Goal: Transaction & Acquisition: Purchase product/service

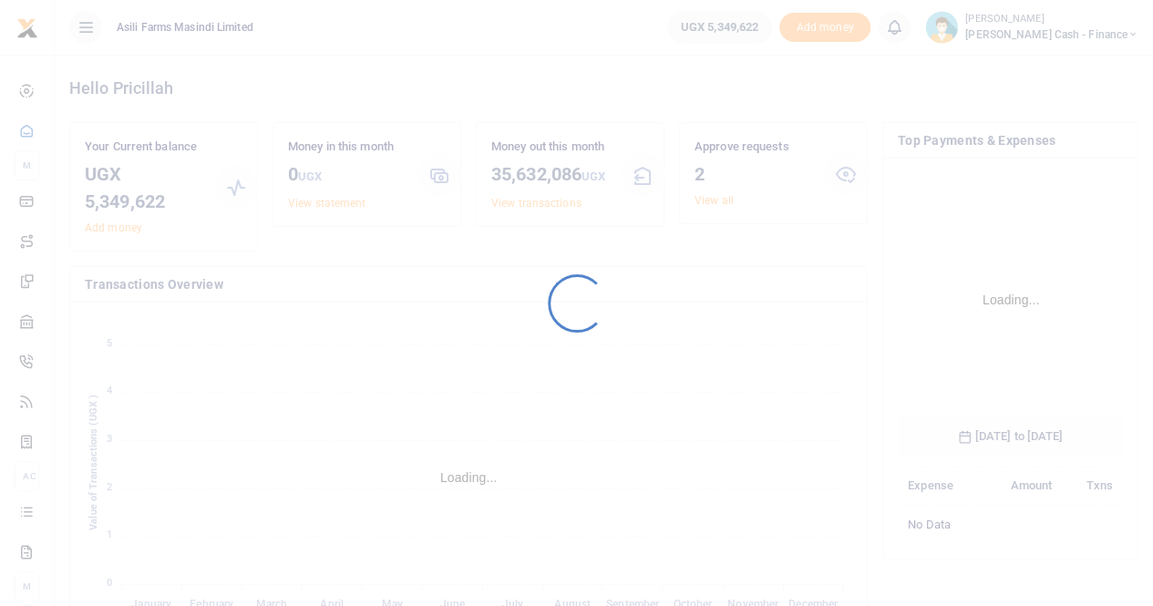
scroll to position [285, 211]
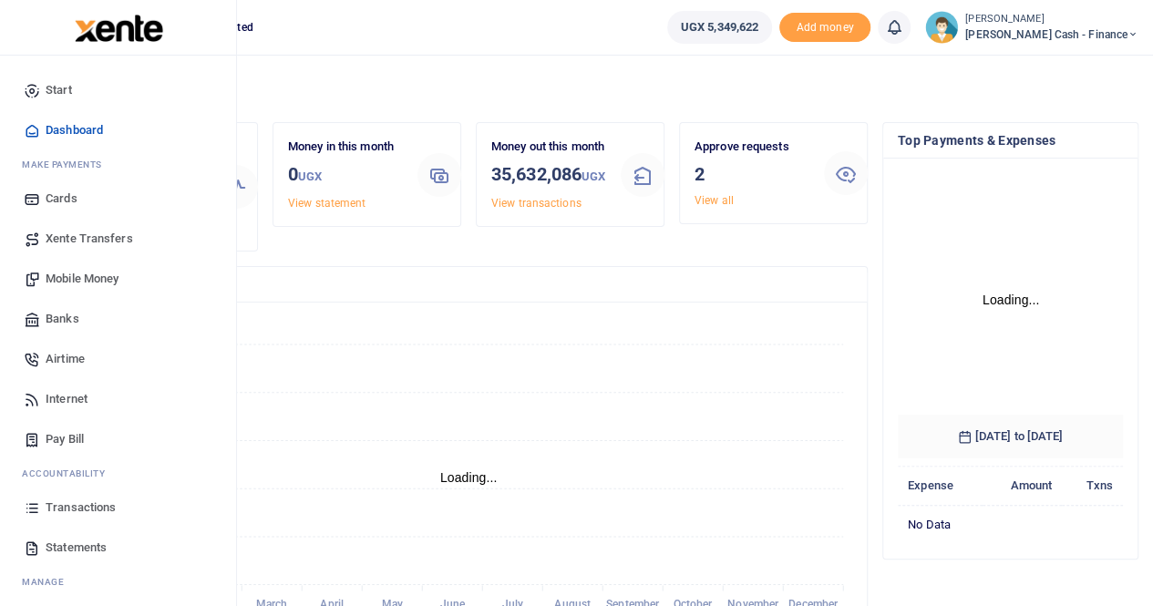
click at [66, 275] on span "Mobile Money" at bounding box center [82, 279] width 73 height 18
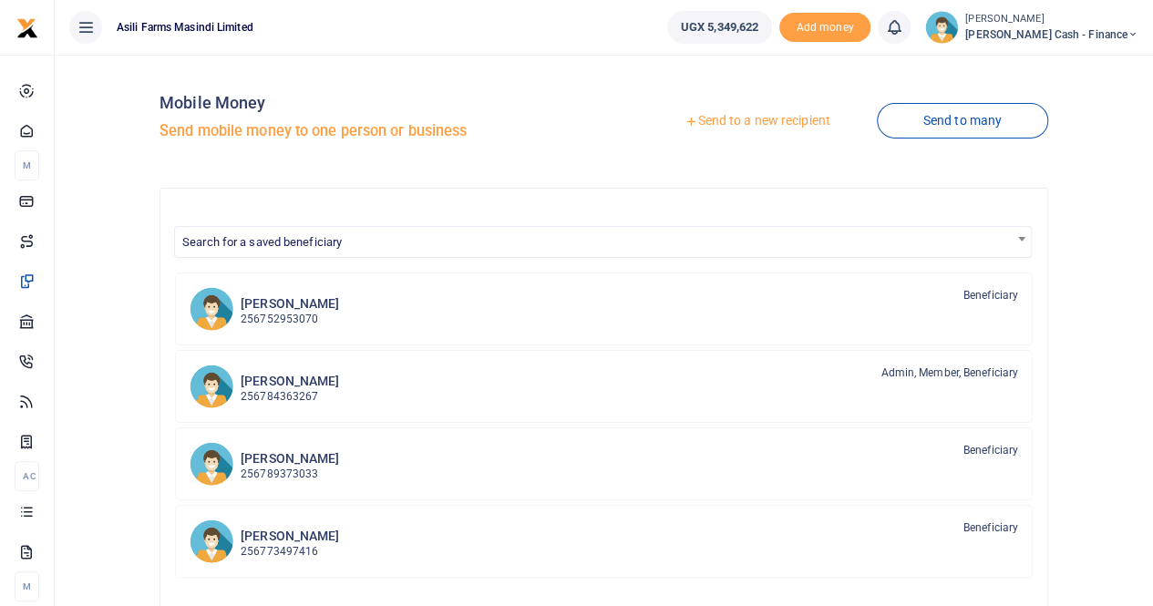
click at [736, 118] on link "Send to a new recipient" at bounding box center [757, 121] width 238 height 33
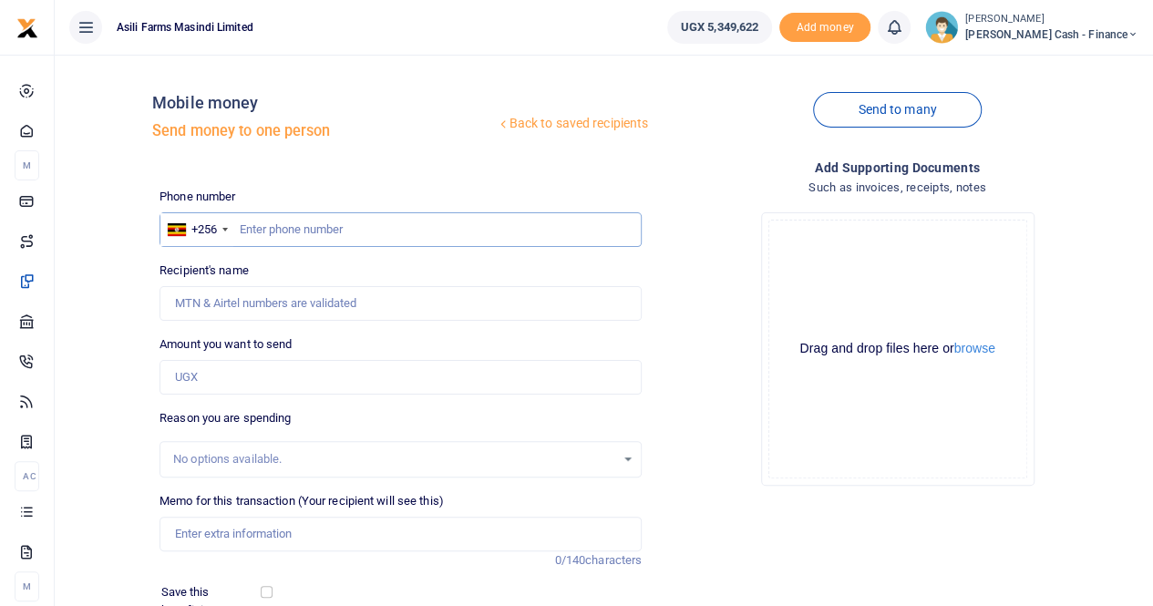
click at [258, 230] on input "text" at bounding box center [401, 229] width 482 height 35
paste input "0749413050"
type input "0749413050"
type input "[PERSON_NAME]"
type input "0749413050"
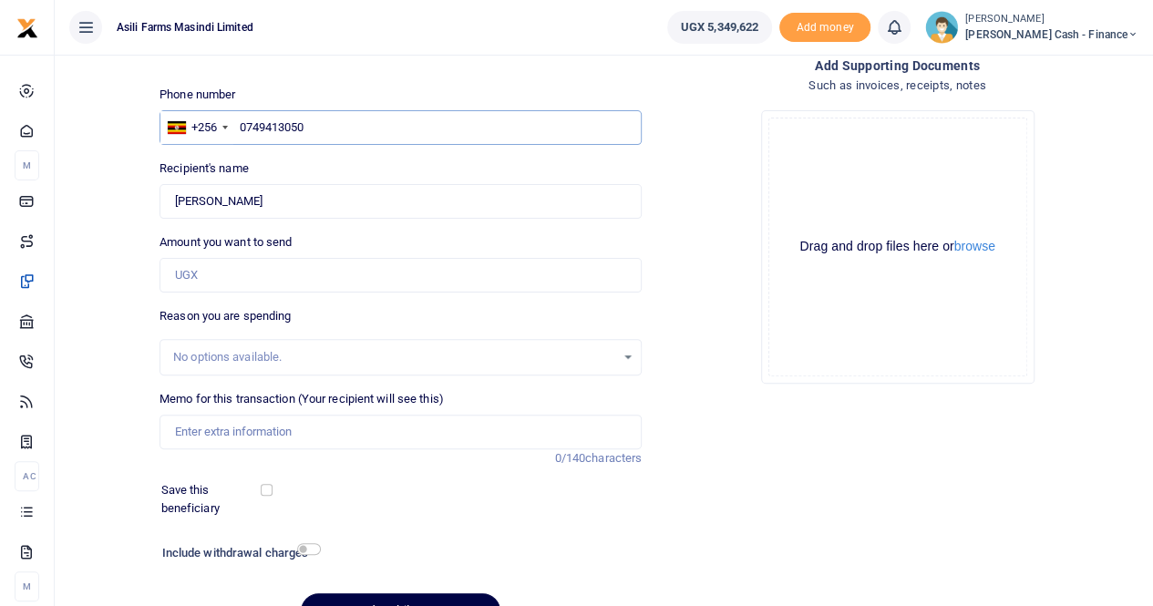
scroll to position [199, 0]
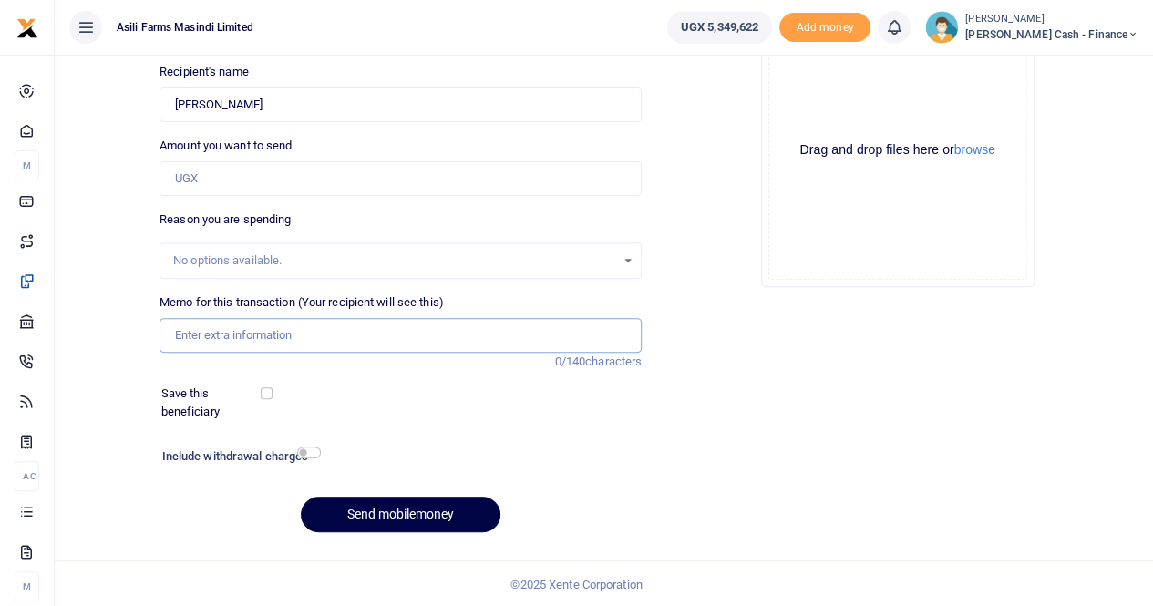
click at [192, 333] on input "Memo for this transaction (Your recipient will see this)" at bounding box center [401, 335] width 482 height 35
paste input "X Ray, treatment and POP(plaster of Paris)"
click at [313, 336] on input "X Ray, treatment and POP(plaster of Paris)" at bounding box center [401, 335] width 482 height 35
click at [425, 337] on input "X Ray, treatment and POPplaster of Paris)" at bounding box center [401, 335] width 482 height 35
click at [309, 336] on input "X Ray, treatment and POPplaster of Paris" at bounding box center [401, 335] width 482 height 35
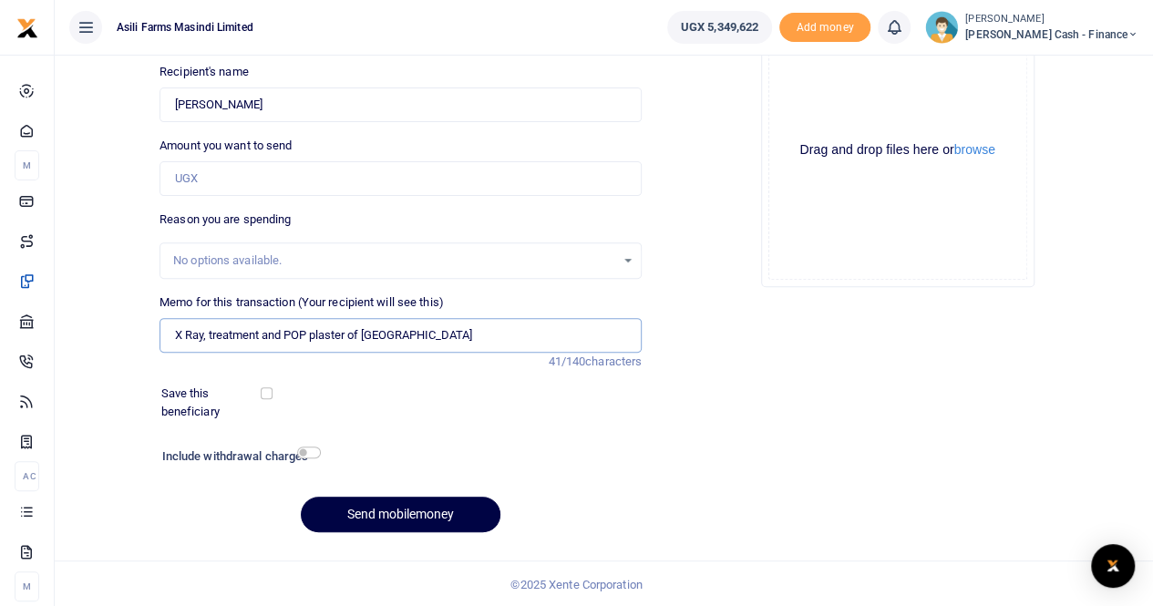
click at [308, 332] on input "X Ray, treatment and POP plaster of Paris" at bounding box center [401, 335] width 482 height 35
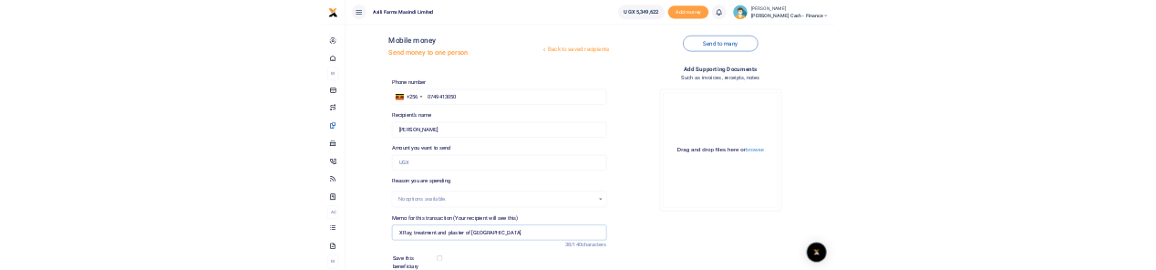
scroll to position [0, 0]
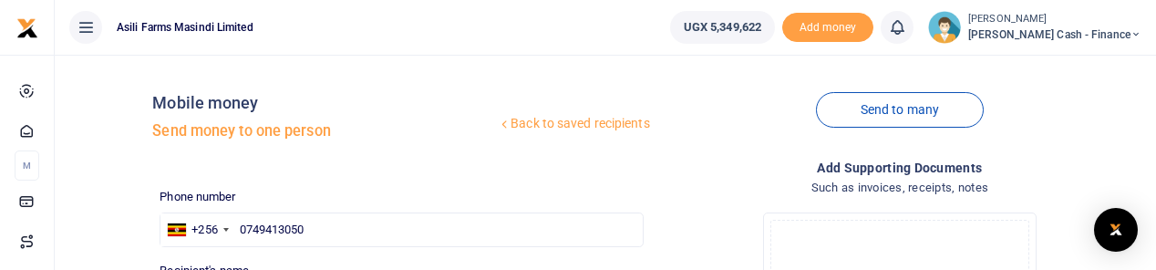
type input "X Ray, treatment and plaster of Paris"
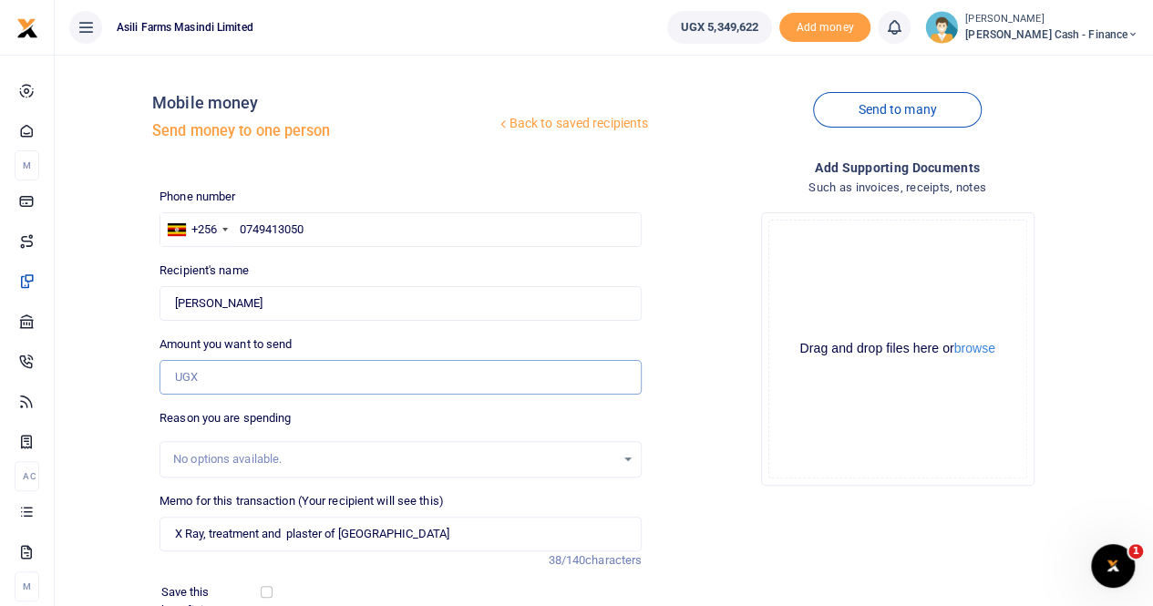
click at [221, 376] on input "Amount you want to send" at bounding box center [401, 377] width 482 height 35
paste input "219,000"
type input "219,000"
click at [974, 349] on button "browse" at bounding box center [974, 349] width 41 height 14
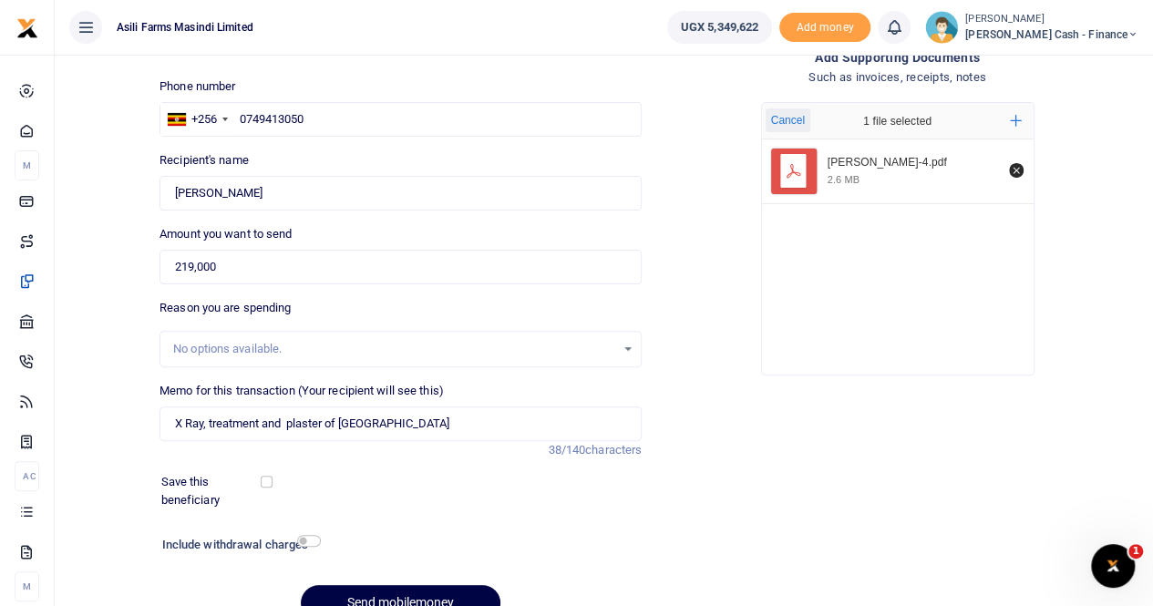
scroll to position [199, 0]
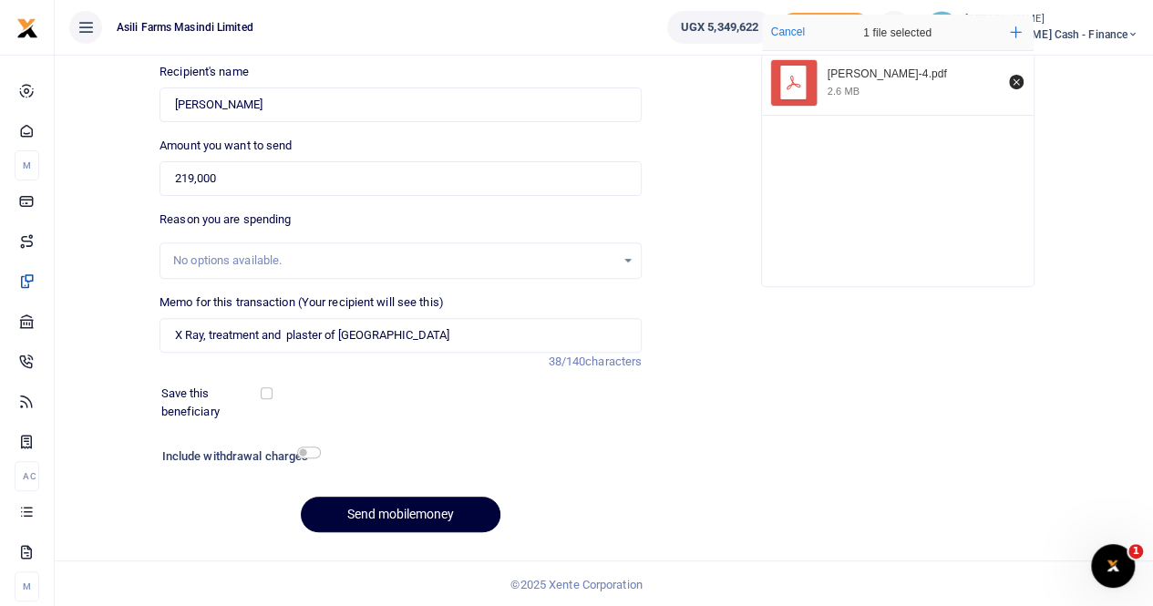
click at [409, 510] on button "Send mobilemoney" at bounding box center [401, 515] width 200 height 36
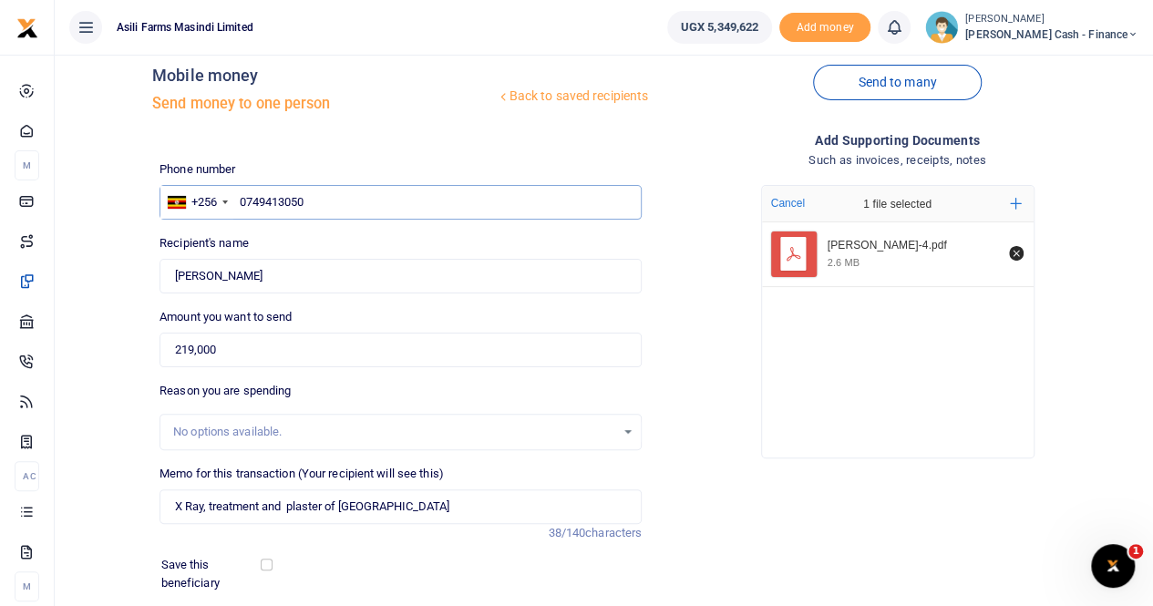
scroll to position [0, 0]
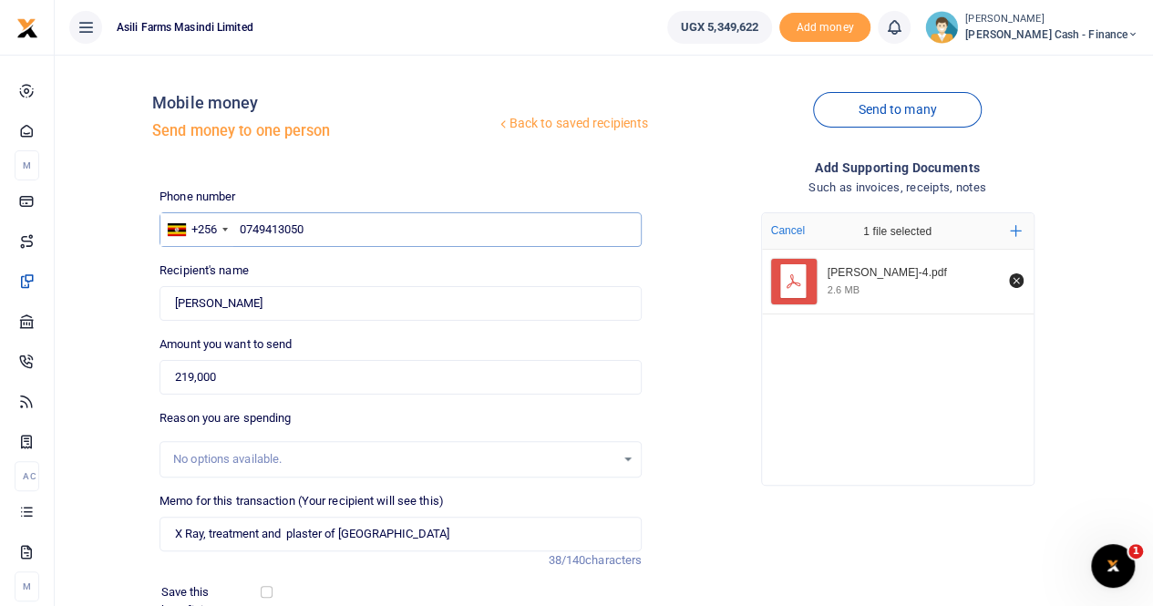
click at [330, 225] on input "0749413050" at bounding box center [401, 229] width 482 height 35
click at [238, 232] on input "0749413050" at bounding box center [401, 229] width 482 height 35
click at [242, 227] on input "0749413050" at bounding box center [401, 229] width 482 height 35
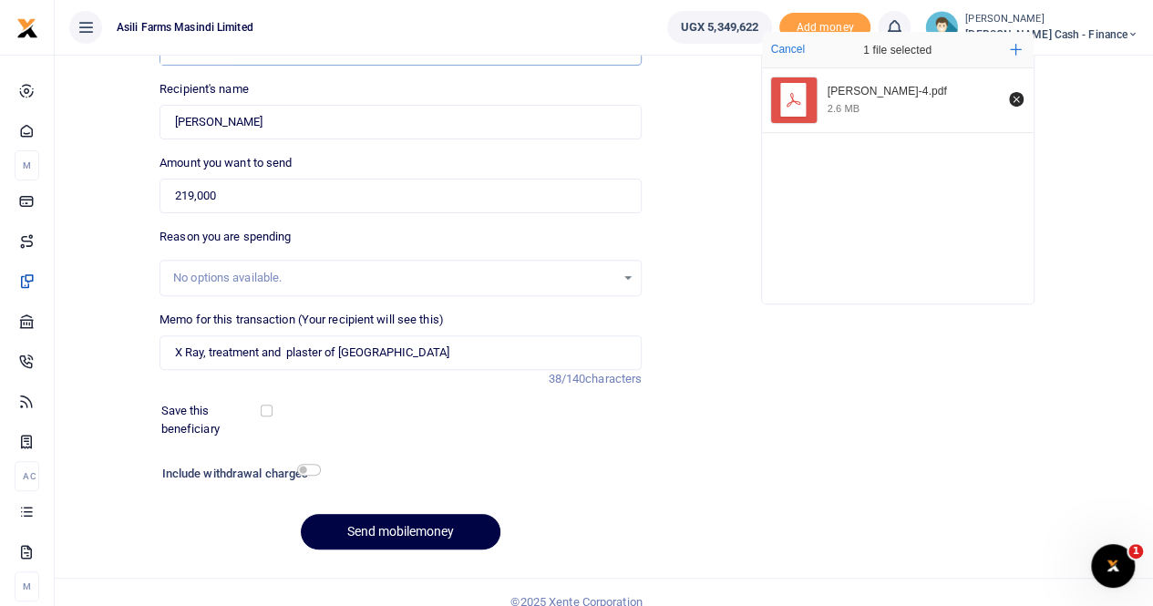
scroll to position [199, 0]
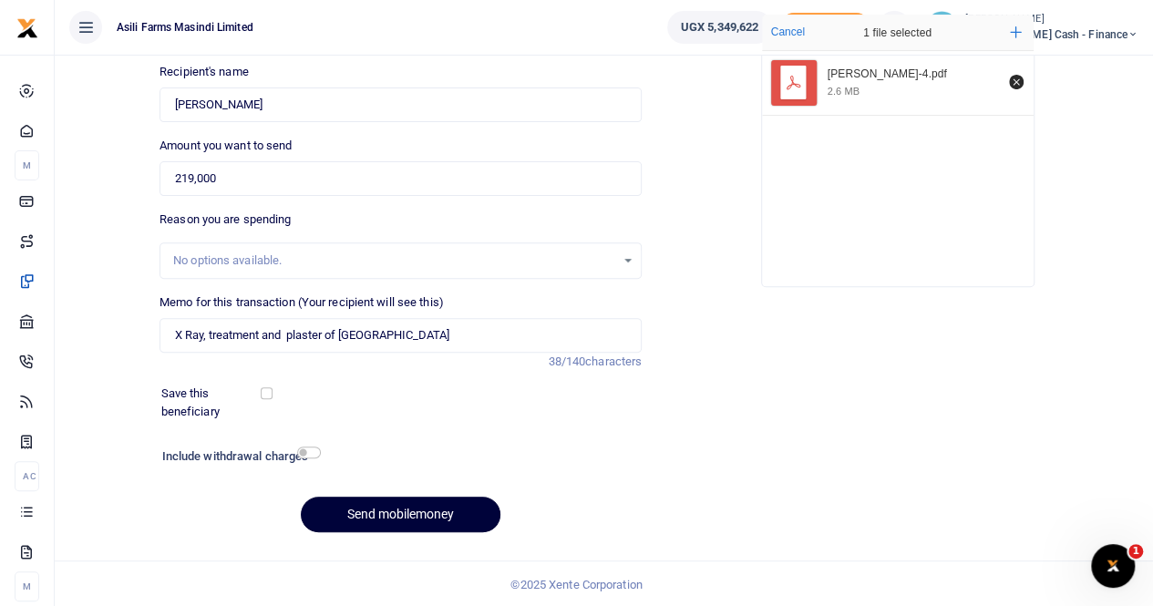
type input "0749413050"
click at [354, 504] on button "Send mobilemoney" at bounding box center [401, 515] width 200 height 36
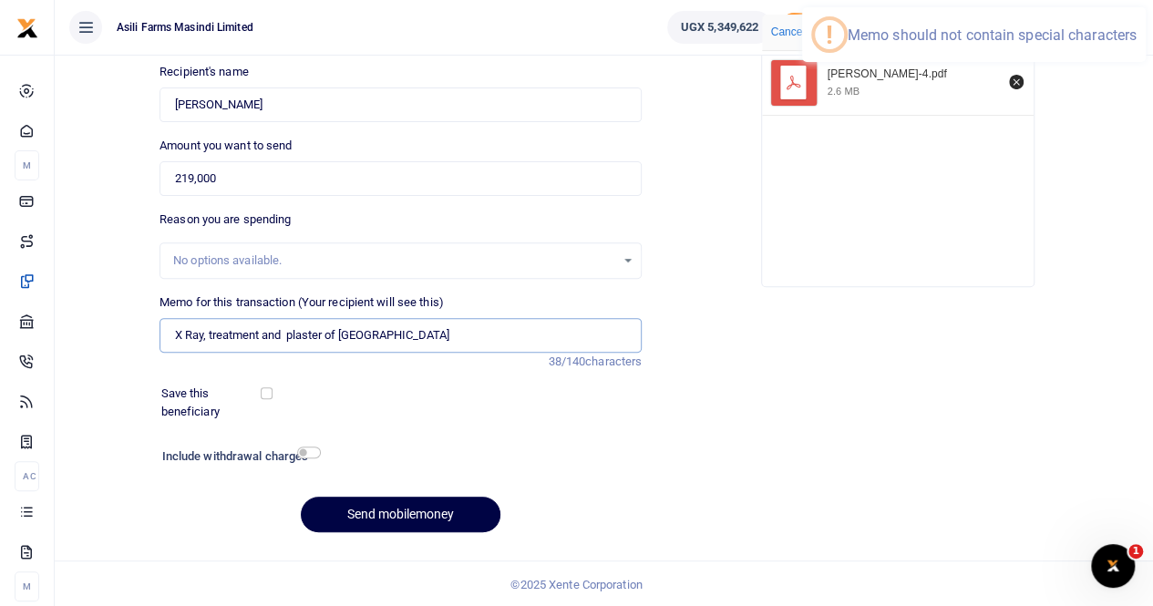
click at [281, 336] on input "X Ray, treatment and plaster of Paris" at bounding box center [401, 335] width 482 height 35
click at [207, 336] on input "X Ray, treatment and plaster of Paris" at bounding box center [401, 335] width 482 height 35
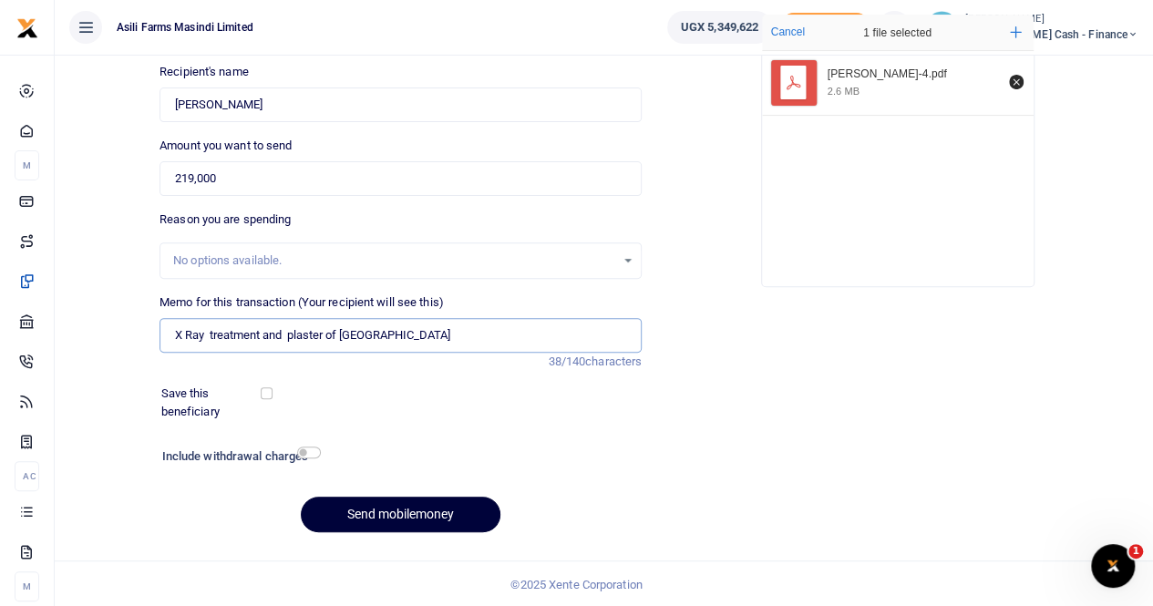
type input "X Ray treatment and plaster of Paris"
click at [403, 501] on button "Send mobilemoney" at bounding box center [401, 515] width 200 height 36
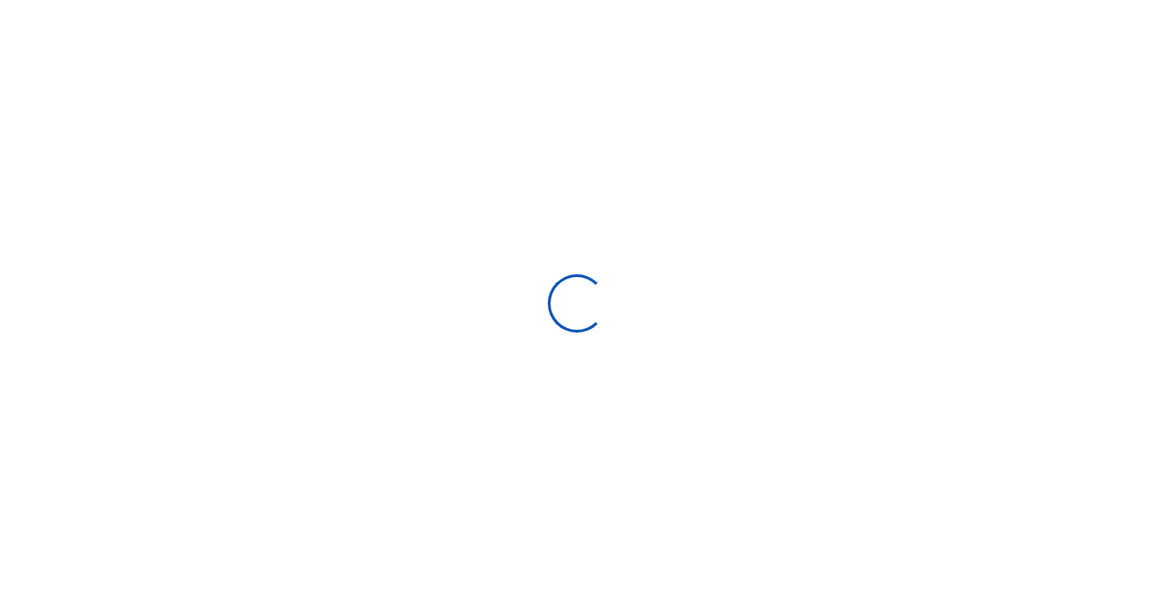
select select
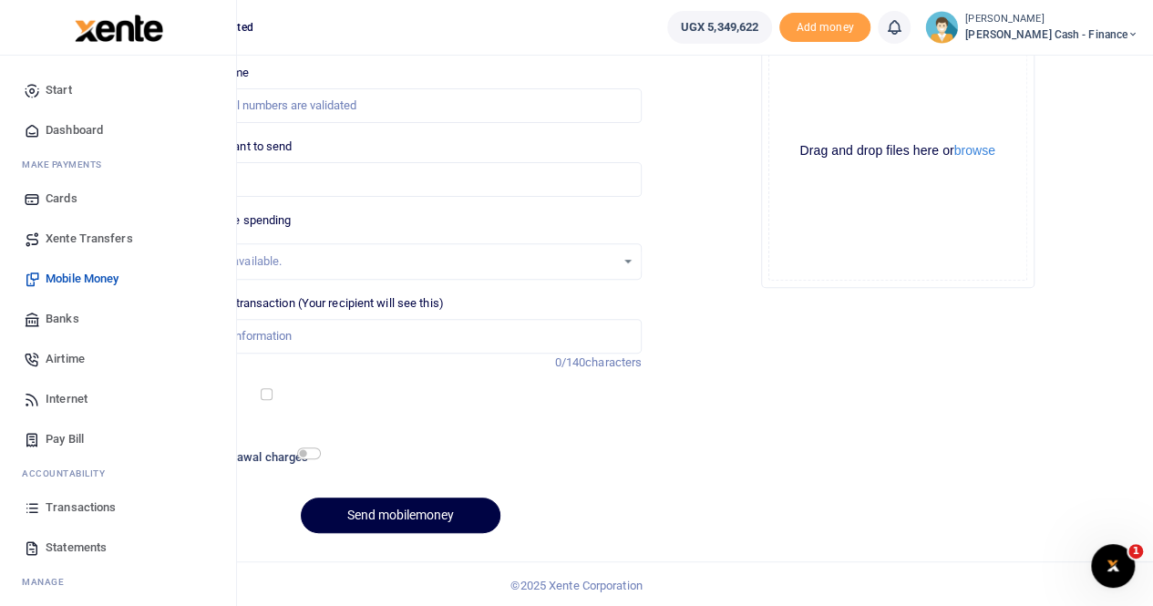
click at [58, 316] on span "Banks" at bounding box center [63, 319] width 34 height 18
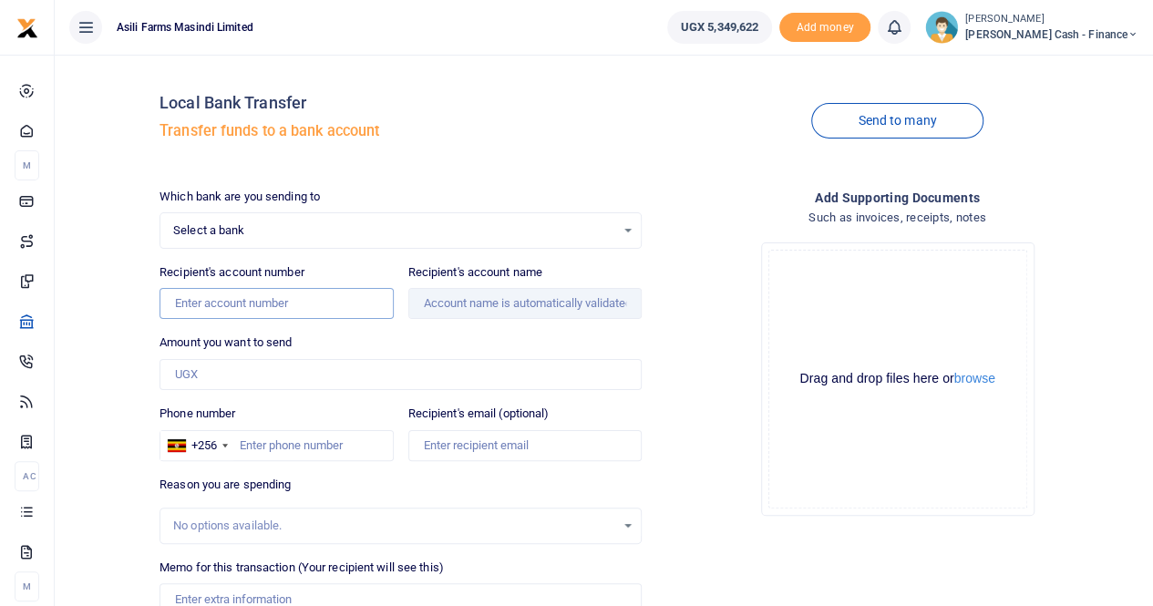
click at [250, 305] on input "Recipient's account number" at bounding box center [276, 303] width 233 height 31
paste input "206206000140"
type input "206206000140"
click at [273, 225] on span "Select a bank" at bounding box center [394, 230] width 442 height 18
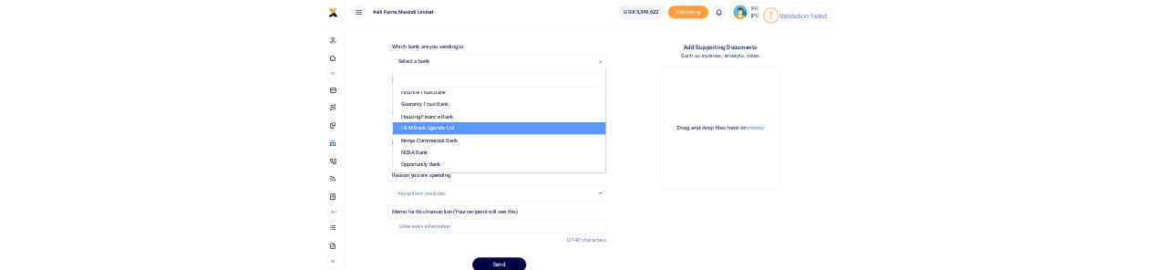
scroll to position [270, 0]
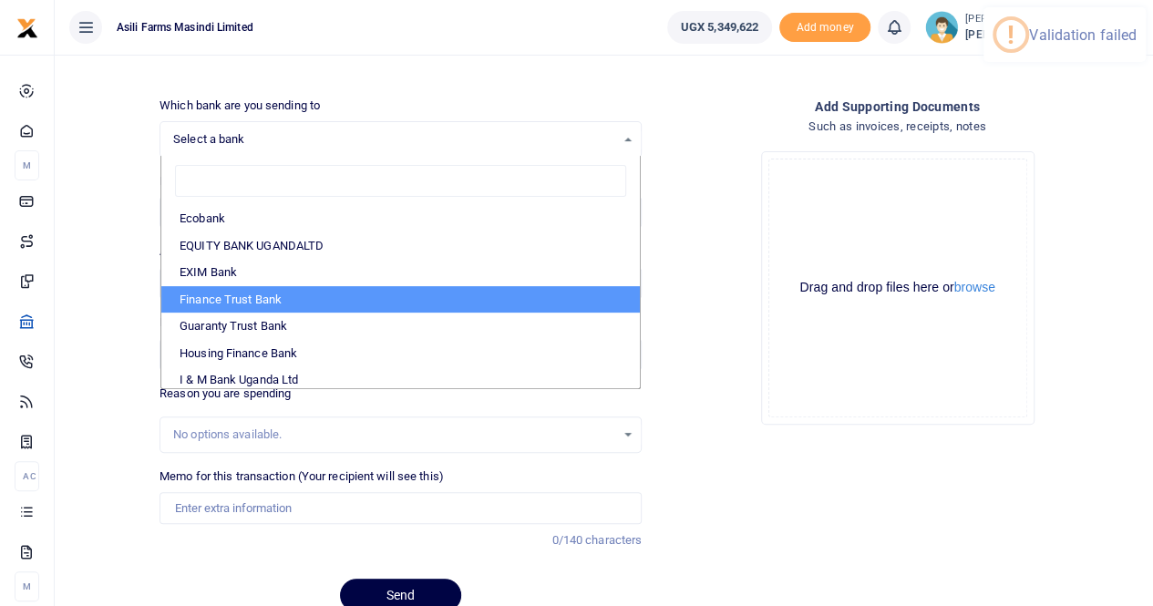
click at [264, 297] on li "Finance Trust Bank" at bounding box center [400, 299] width 479 height 27
select select "FTB"
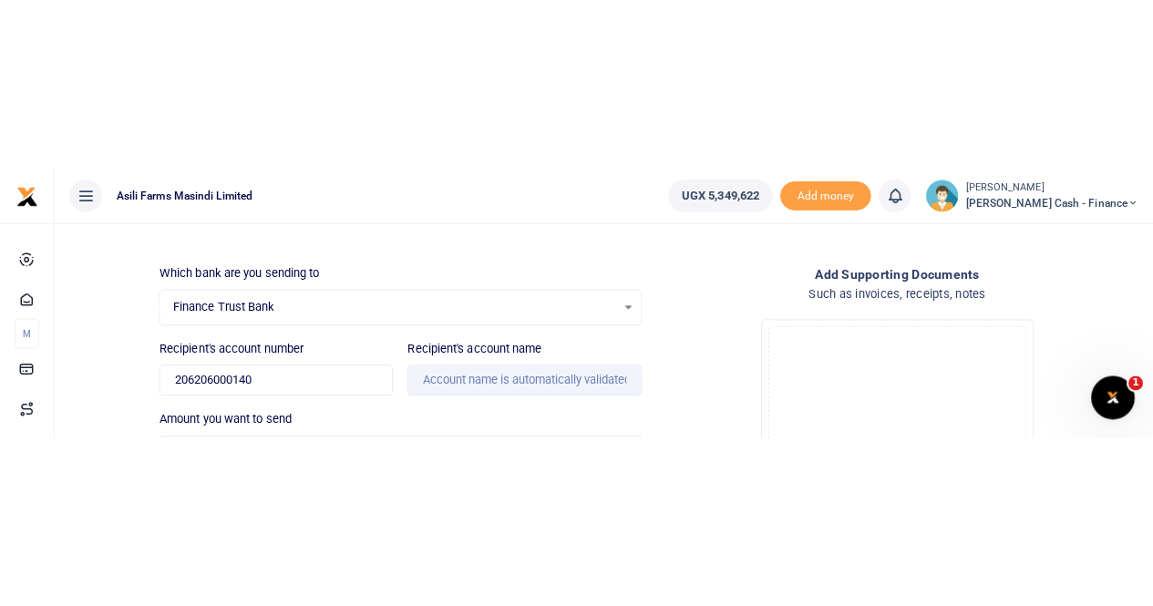
scroll to position [0, 0]
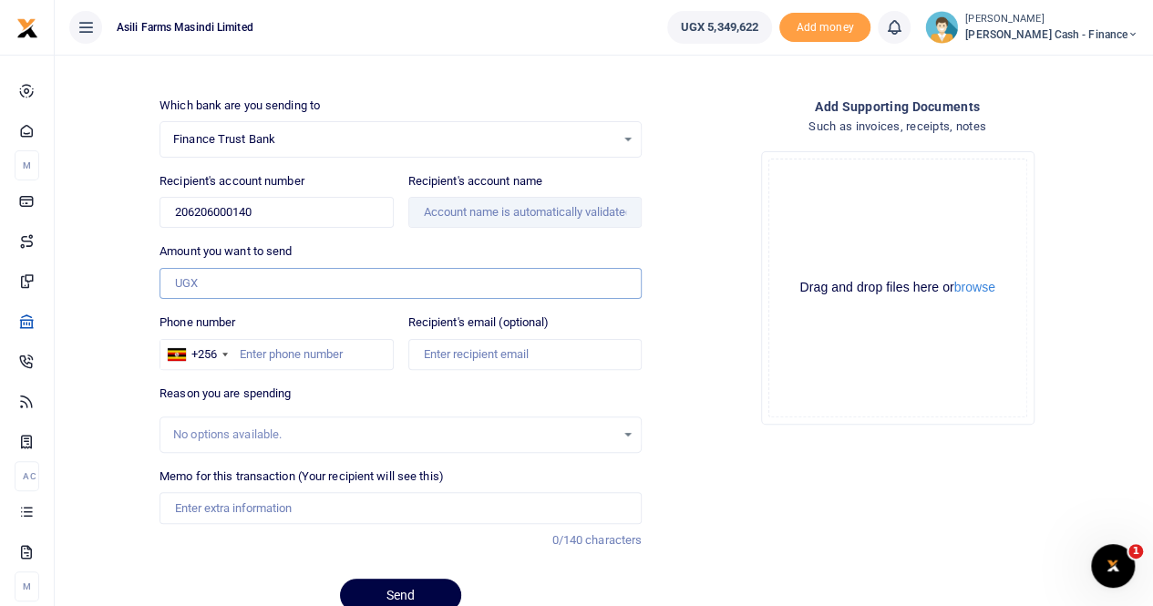
click at [217, 284] on input "Amount you want to send" at bounding box center [401, 283] width 482 height 31
paste input "540,000"
type input "540,000"
click at [196, 499] on input "Memo for this transaction (Your recipient will see this)" at bounding box center [401, 507] width 482 height 31
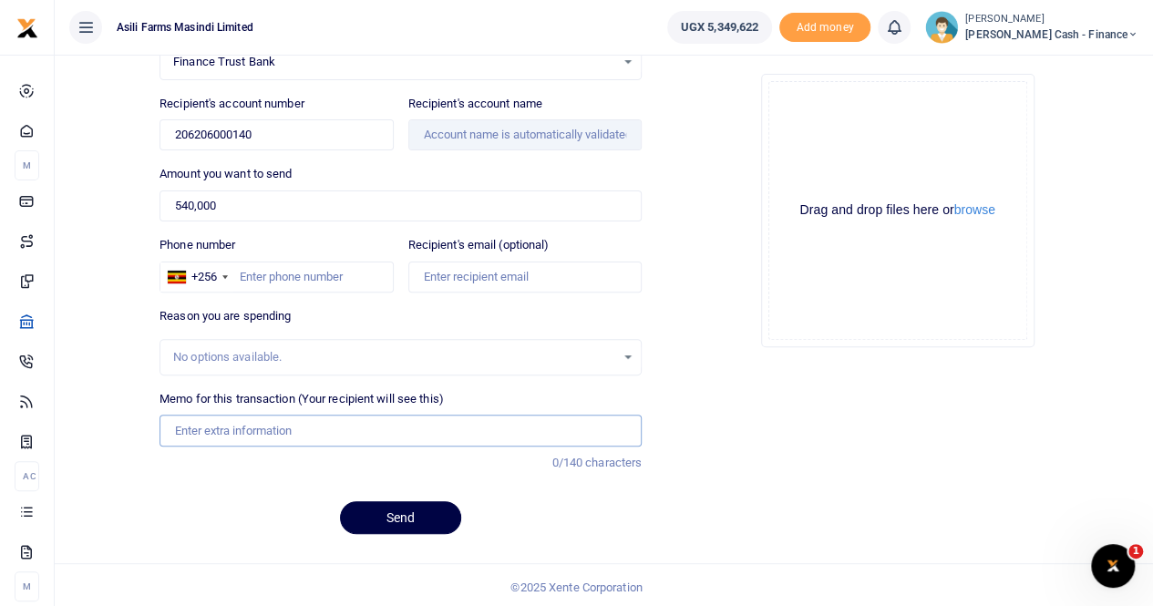
click at [199, 422] on input "Memo for this transaction (Your recipient will see this)" at bounding box center [401, 430] width 482 height 31
paste input "Payment for first aid kits 540k"
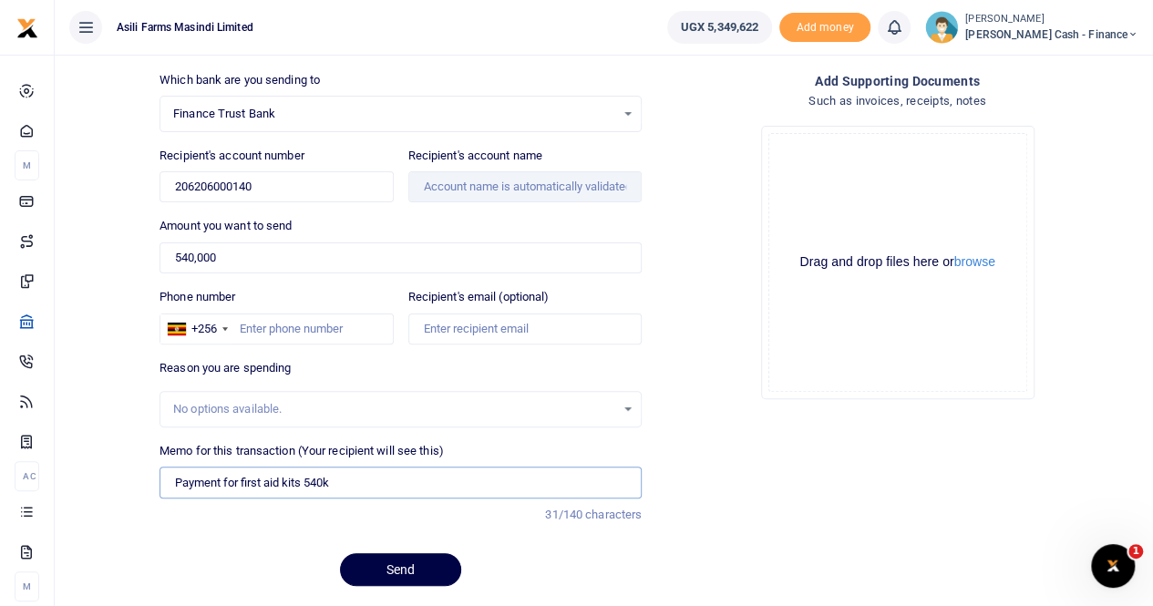
scroll to position [77, 0]
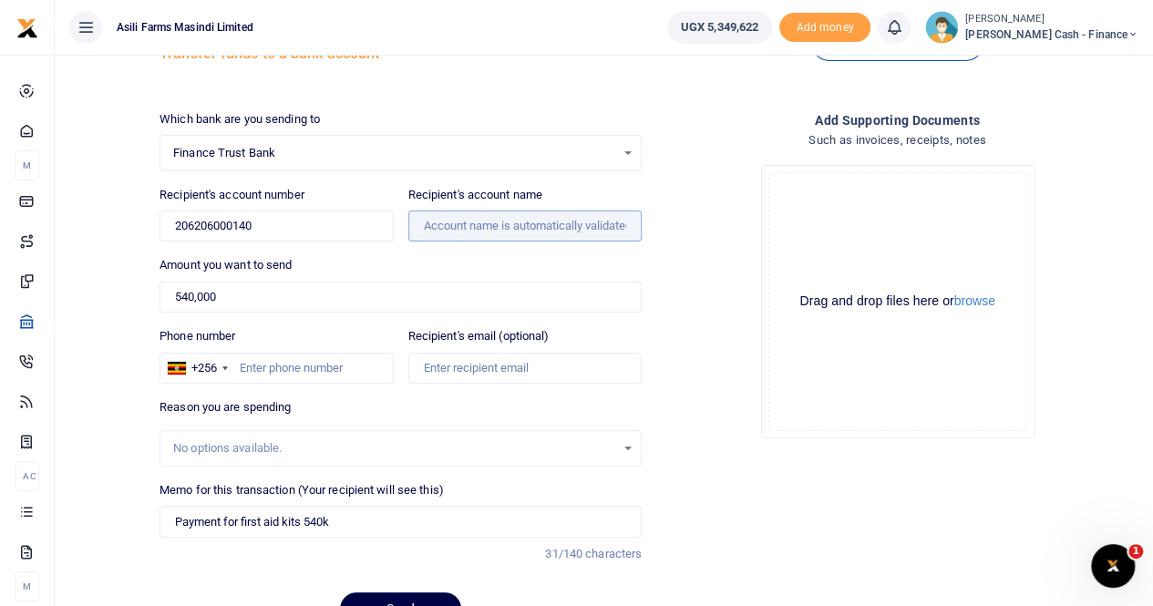
click at [461, 212] on input "Recipient's account name" at bounding box center [524, 226] width 233 height 31
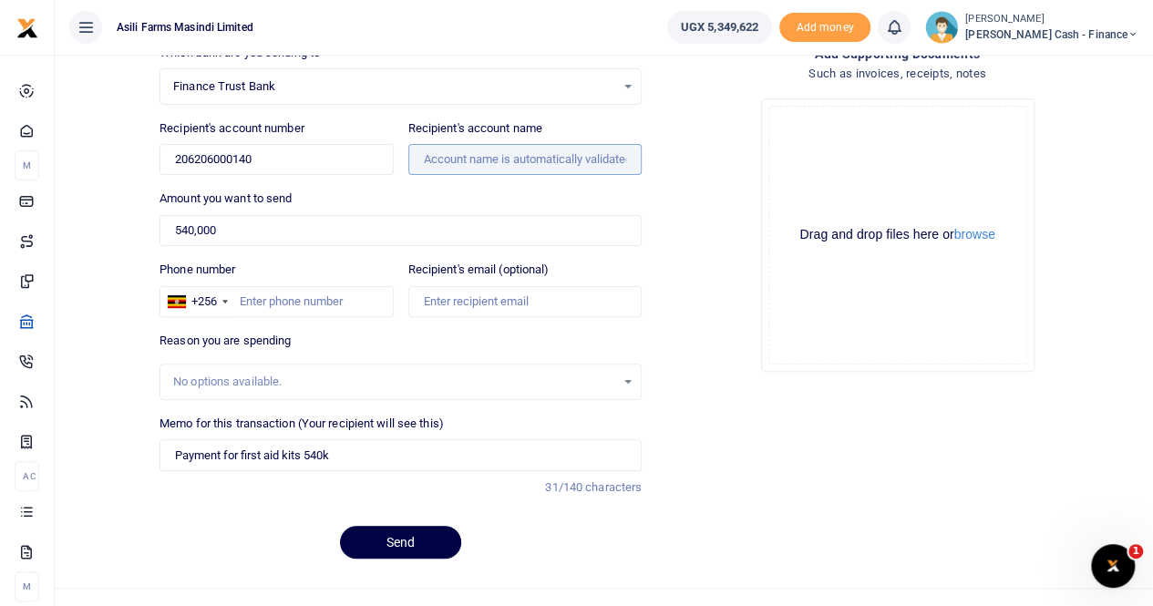
scroll to position [169, 0]
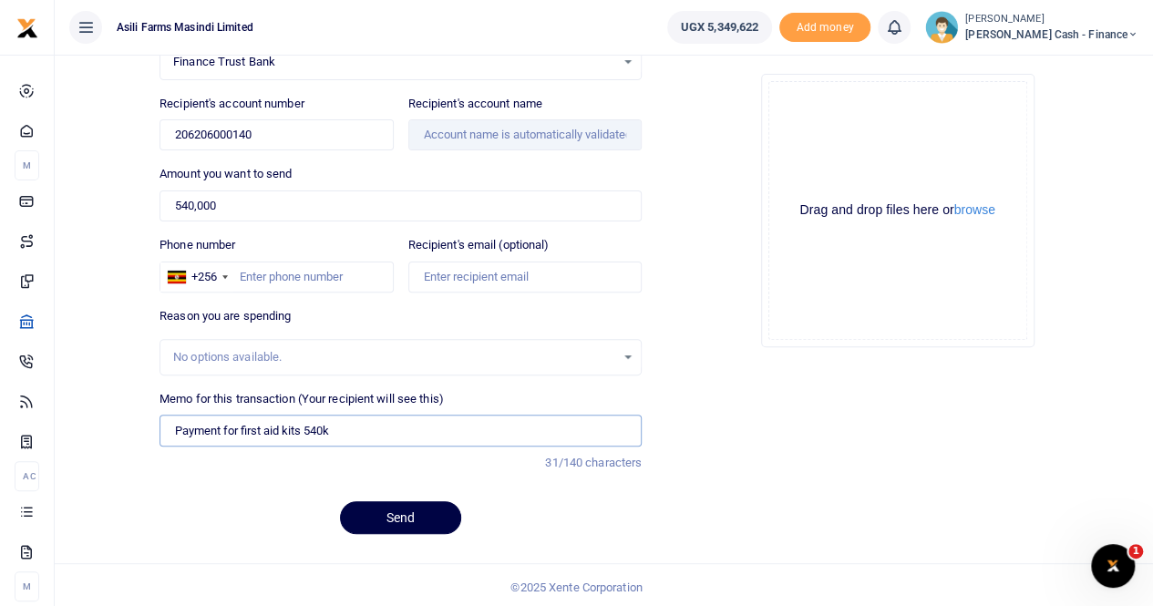
click at [355, 424] on input "Payment for first aid kits 540k" at bounding box center [401, 430] width 482 height 31
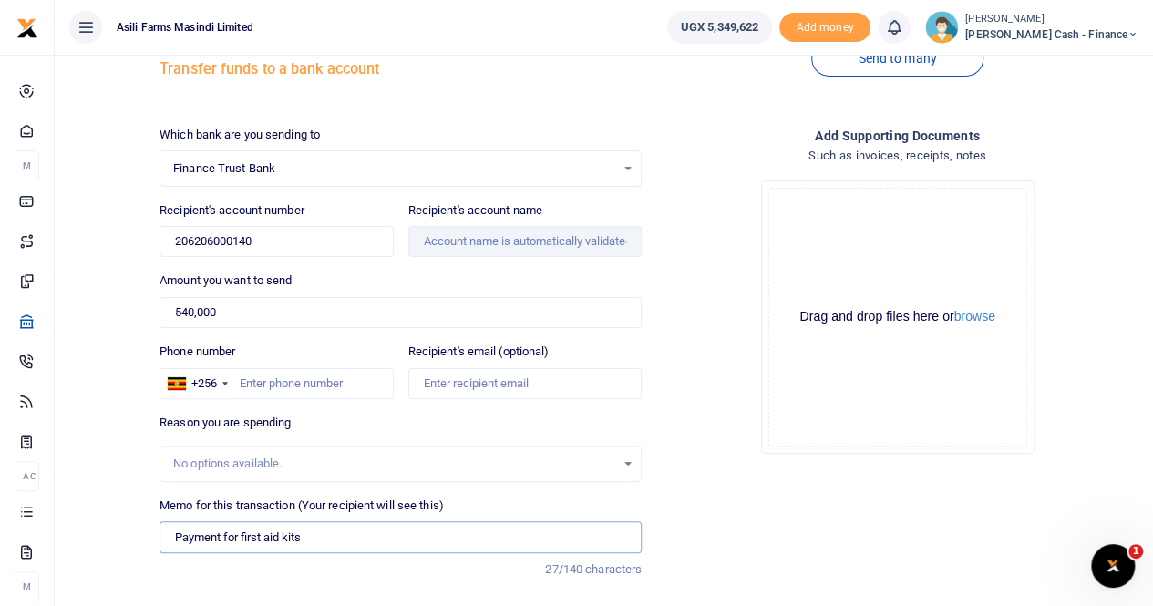
scroll to position [91, 0]
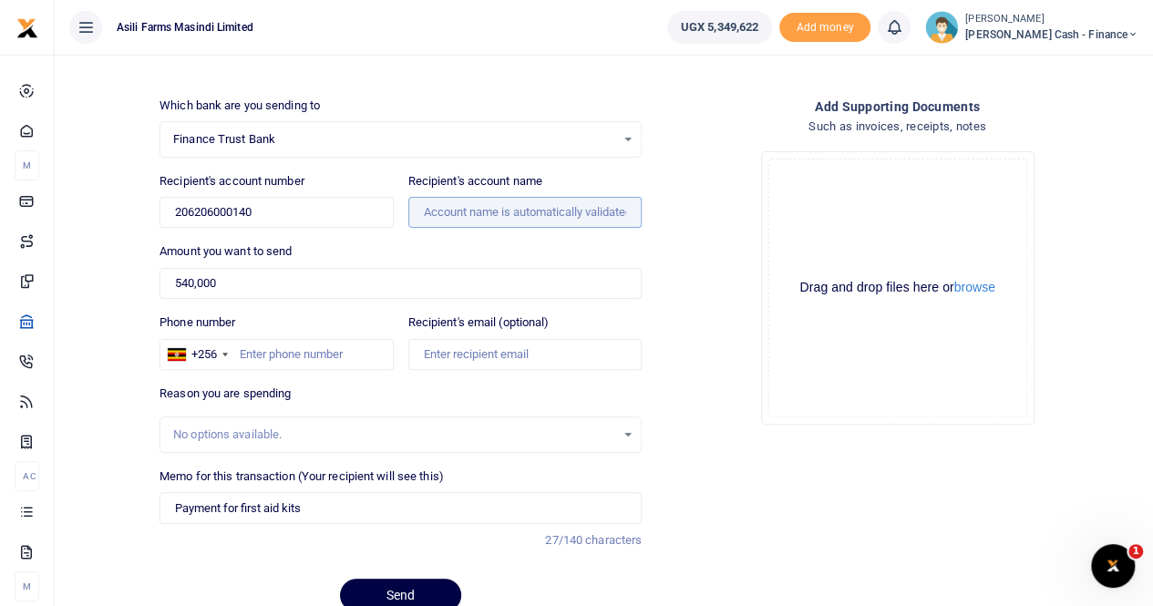
click at [463, 203] on input "Recipient's account name" at bounding box center [524, 212] width 233 height 31
click at [468, 209] on input "Recipient's account name" at bounding box center [524, 212] width 233 height 31
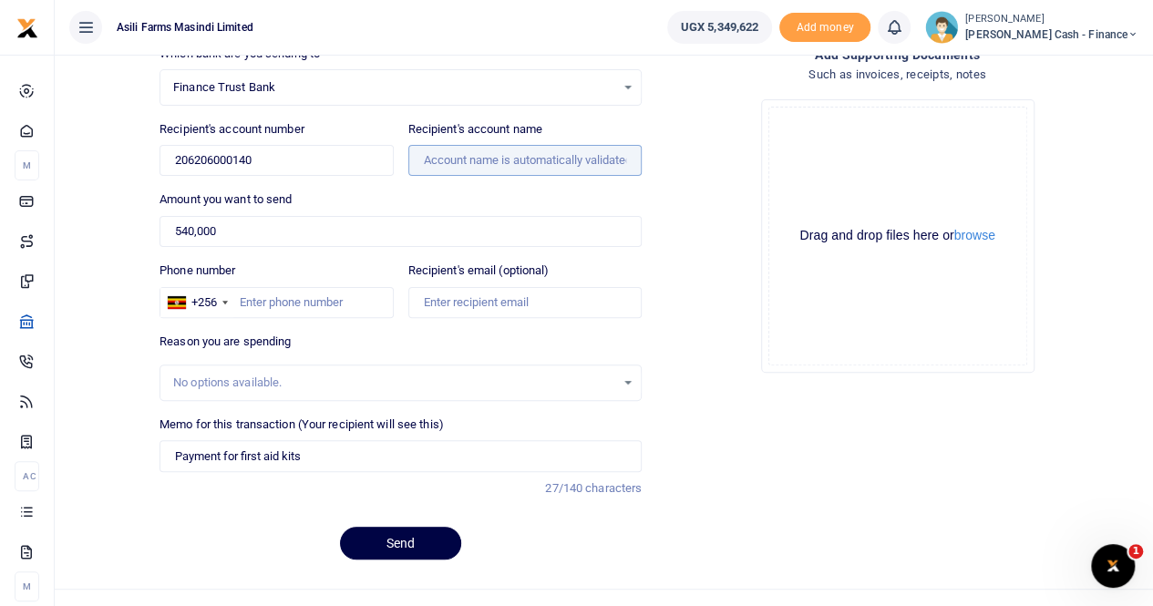
scroll to position [169, 0]
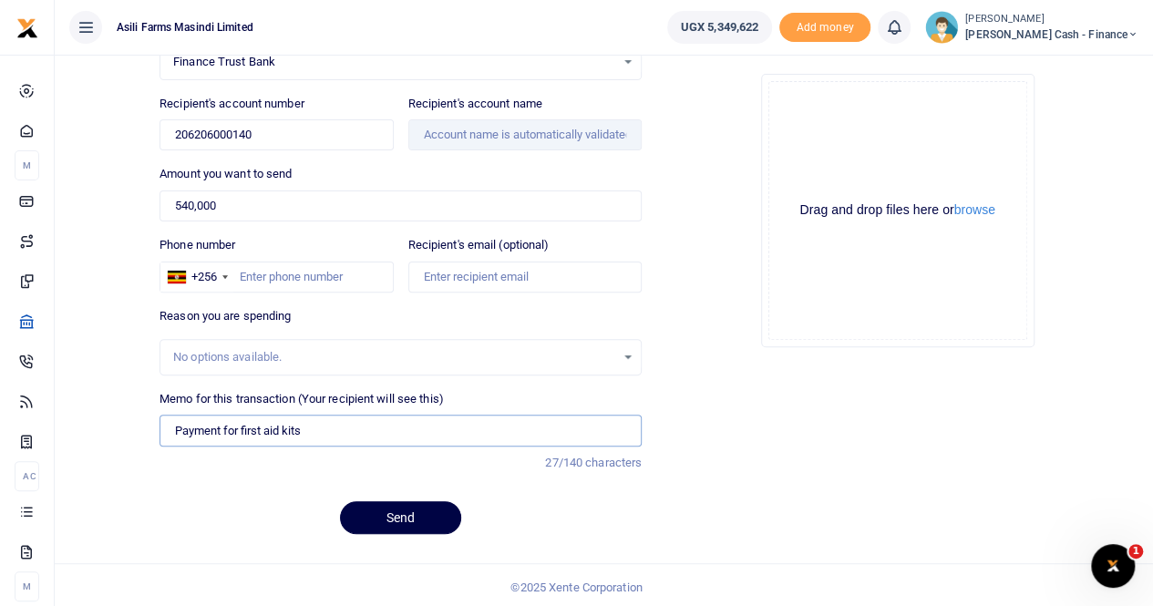
click at [334, 429] on input "Payment for first aid kits" at bounding box center [401, 430] width 482 height 31
type input "Payment for first aid kits to quick and smart"
click at [464, 136] on input "Recipient's account name" at bounding box center [524, 134] width 233 height 31
click at [475, 133] on input "Recipient's account name" at bounding box center [524, 134] width 233 height 31
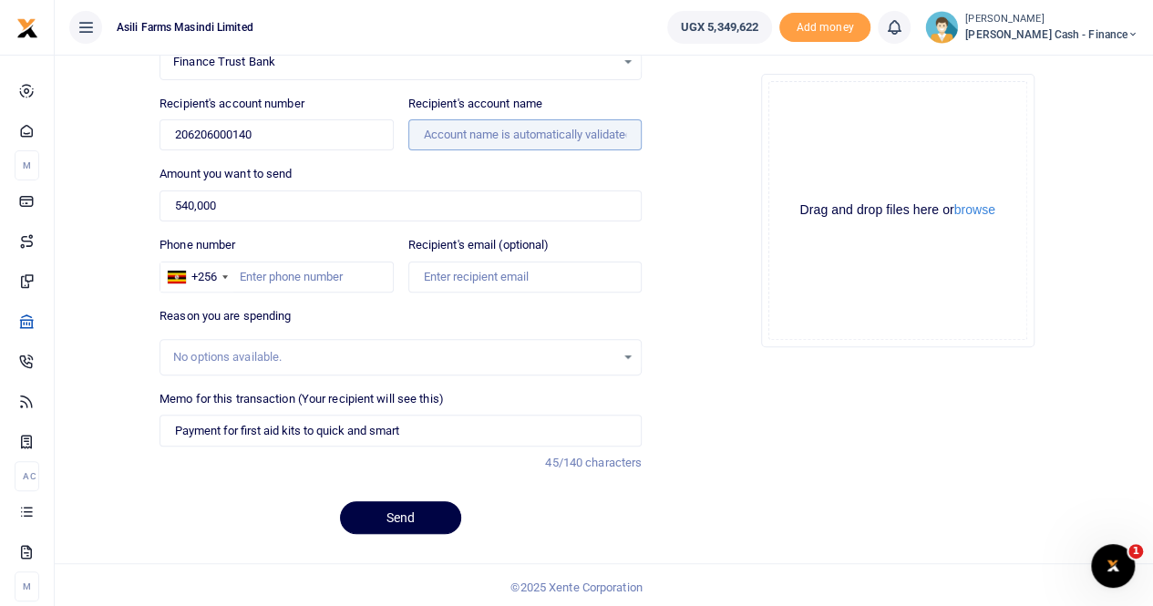
click at [476, 134] on input "Recipient's account name" at bounding box center [524, 134] width 233 height 31
click at [477, 134] on input "Recipient's account name" at bounding box center [524, 134] width 233 height 31
click at [333, 133] on input "206206000140" at bounding box center [276, 134] width 233 height 31
click at [468, 135] on input "Recipient's account name" at bounding box center [524, 134] width 233 height 31
click at [983, 213] on button "browse" at bounding box center [974, 210] width 41 height 14
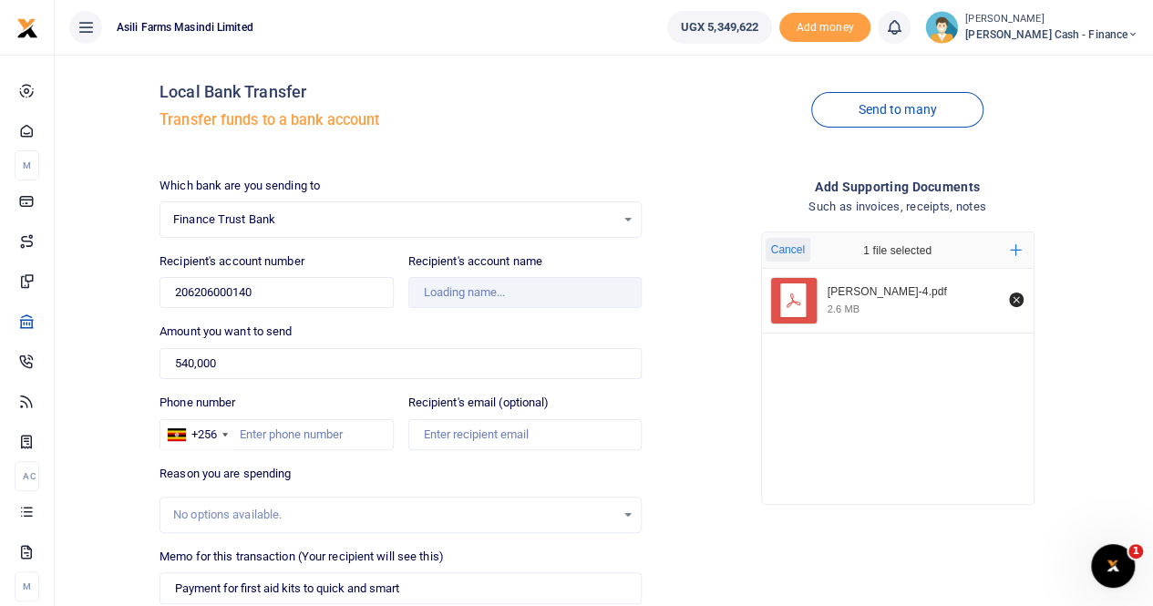
scroll to position [0, 0]
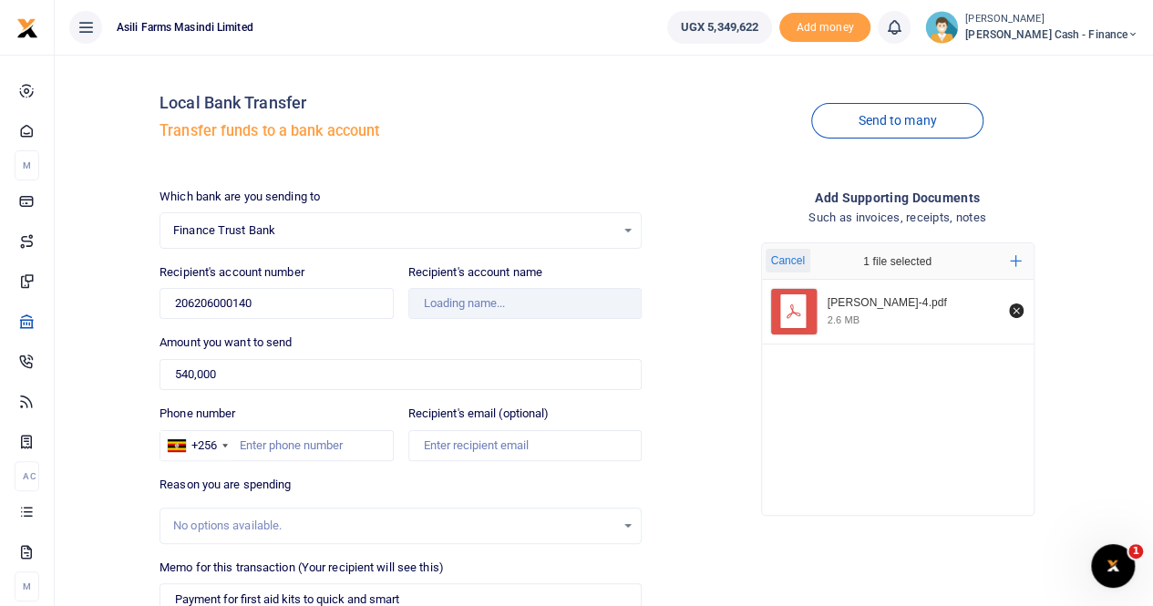
type input "Quick And Smart Solutions"
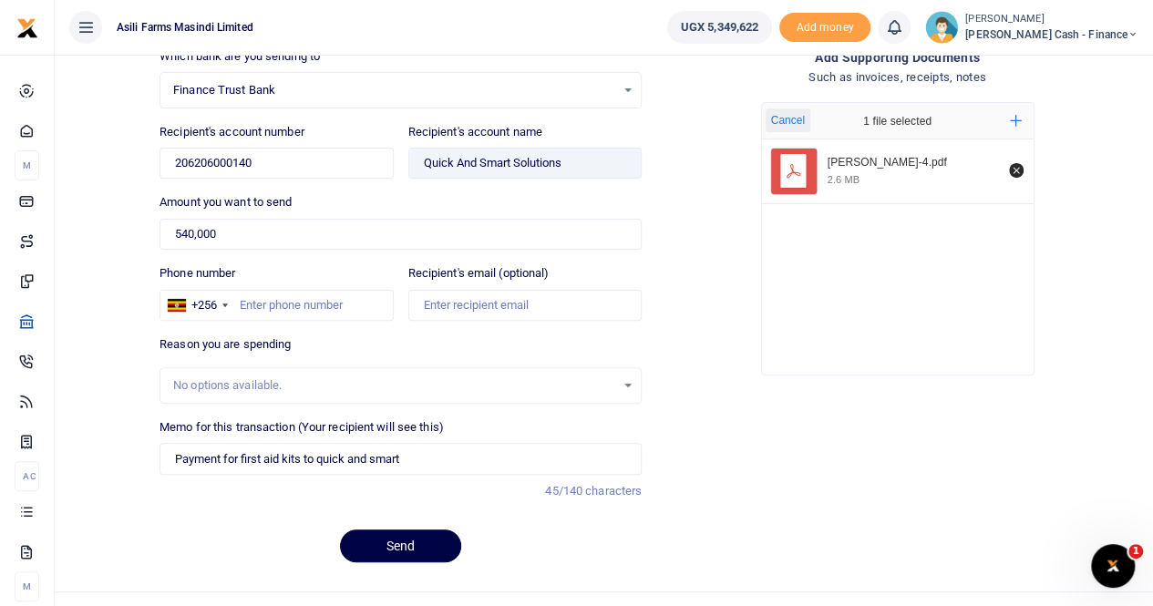
scroll to position [169, 0]
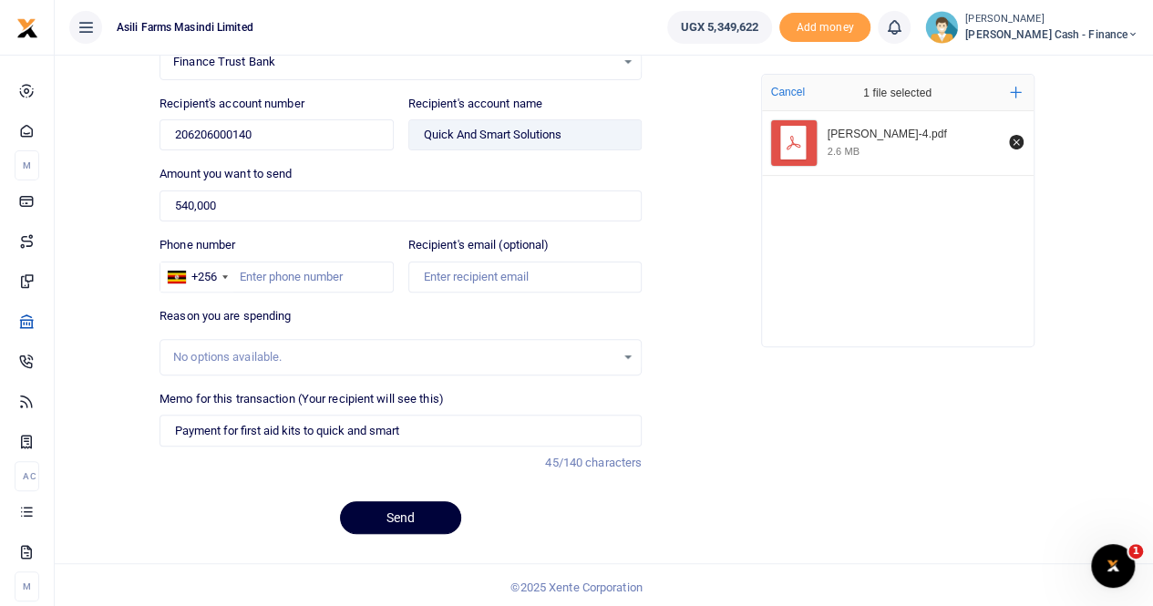
click at [401, 515] on button "Send" at bounding box center [400, 517] width 121 height 33
click at [250, 279] on input "Phone number" at bounding box center [276, 277] width 233 height 31
type input "759515822"
click at [482, 268] on input "Recipient's email (optional)" at bounding box center [524, 277] width 233 height 31
type input "ankunda.pricillah@agilis-partners.com"
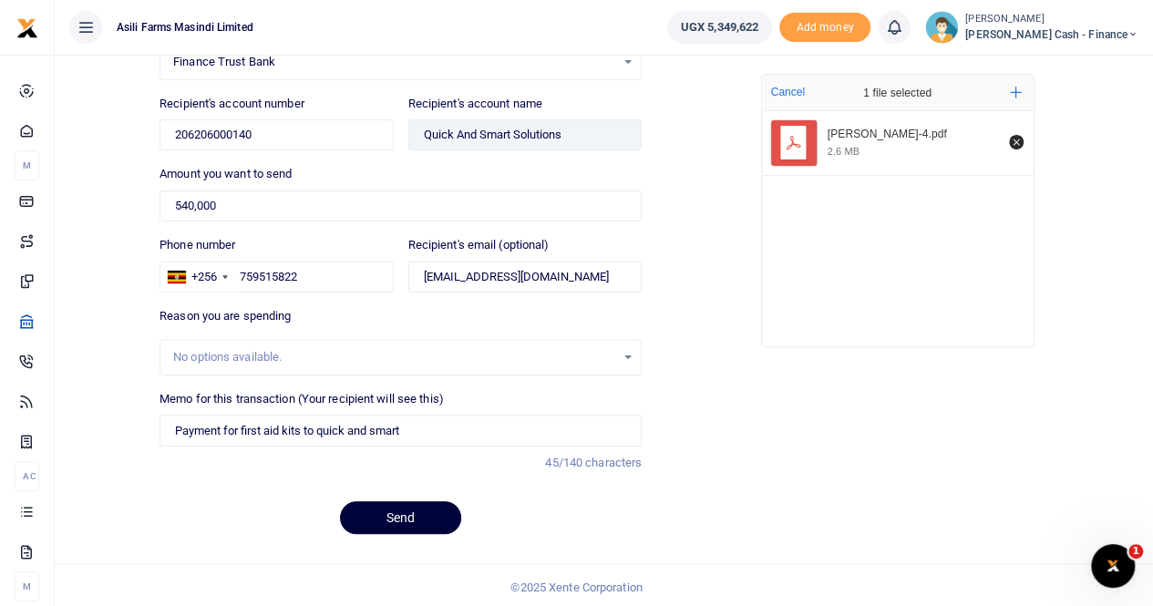
click at [394, 510] on button "Send" at bounding box center [400, 517] width 121 height 33
